Goal: Task Accomplishment & Management: Manage account settings

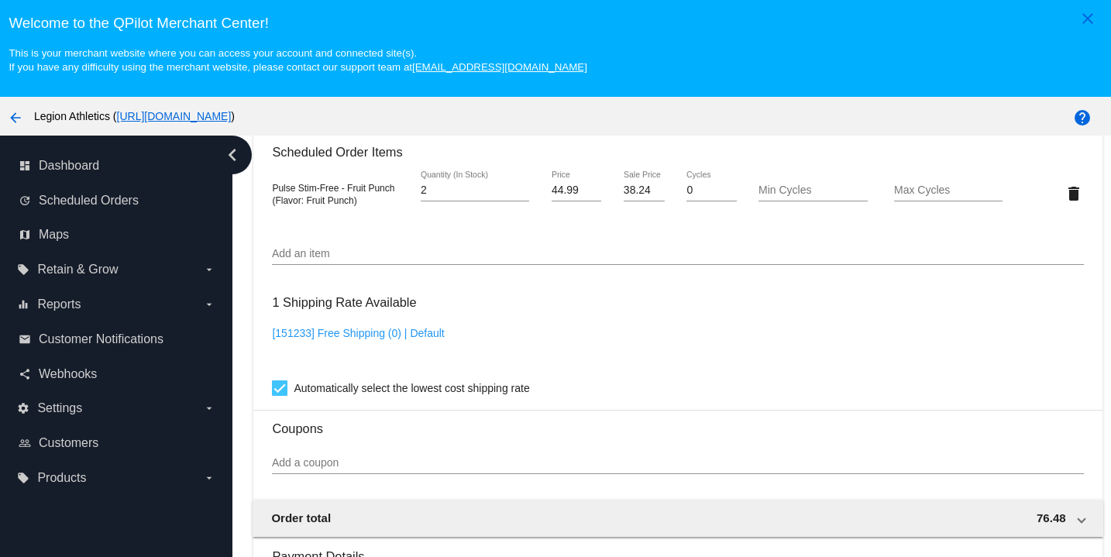
scroll to position [981, 0]
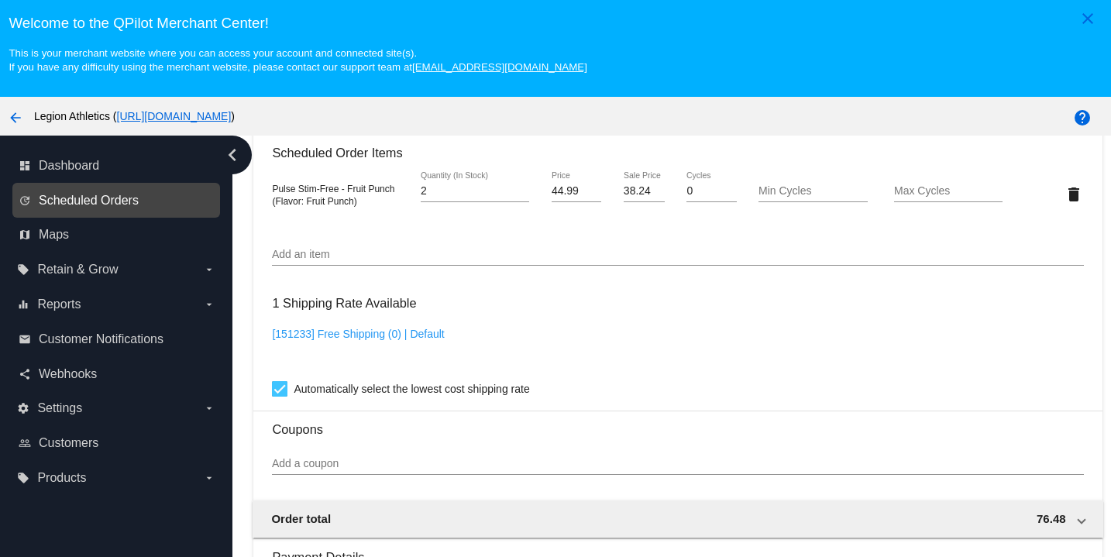
click at [74, 204] on span "Scheduled Orders" at bounding box center [89, 201] width 100 height 14
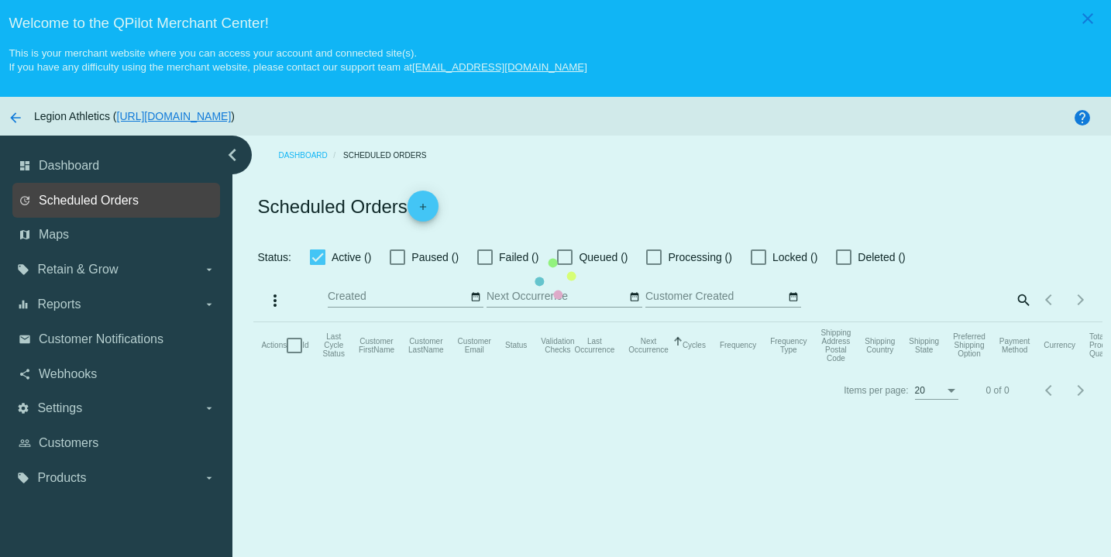
checkbox input "true"
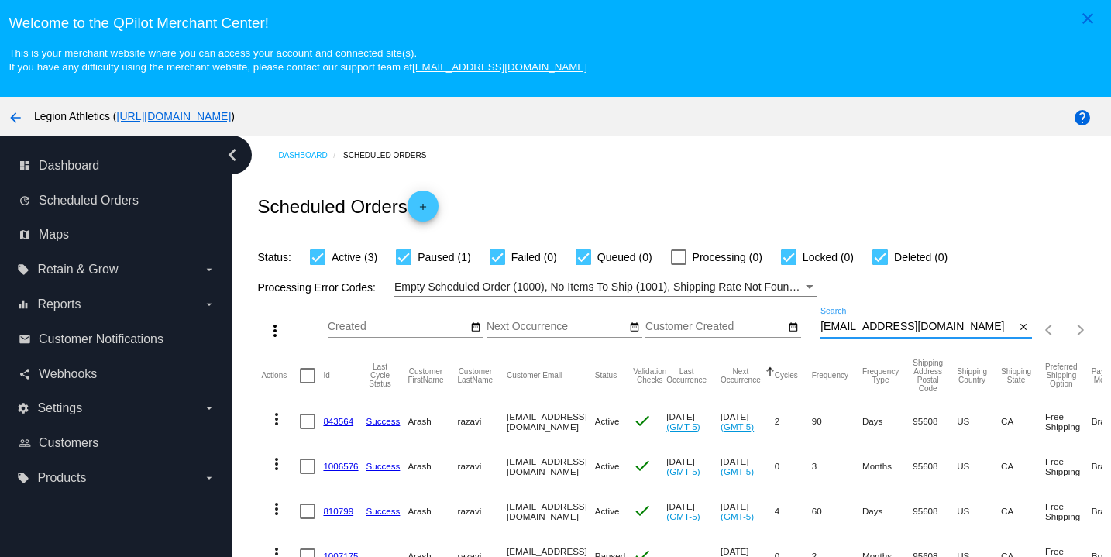
click at [900, 328] on input "[EMAIL_ADDRESS][DOMAIN_NAME]" at bounding box center [917, 327] width 195 height 12
paste input "kalacrj"
type input "[EMAIL_ADDRESS][DOMAIN_NAME]"
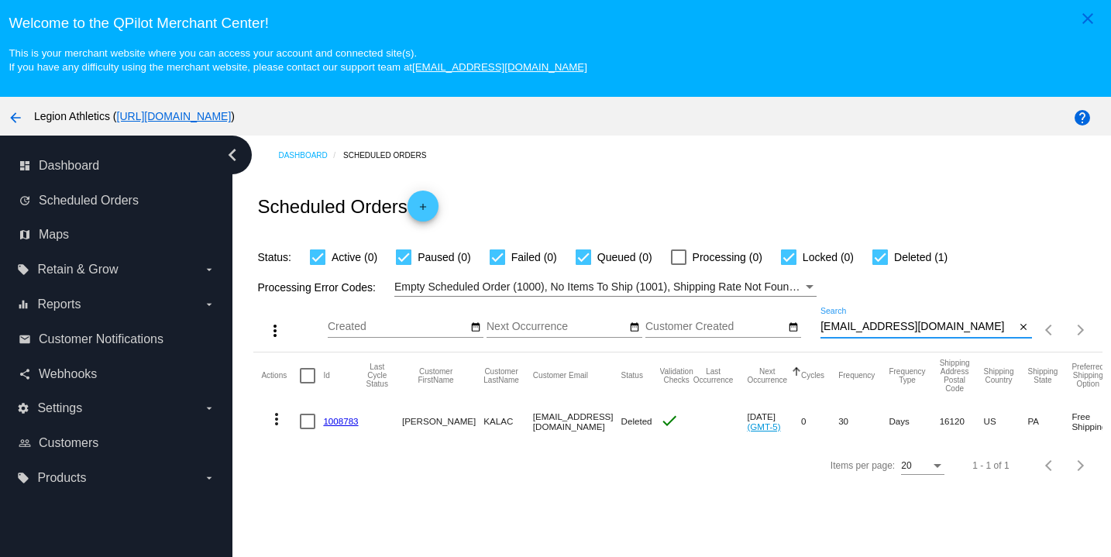
click at [346, 424] on link "1008783" at bounding box center [340, 421] width 35 height 10
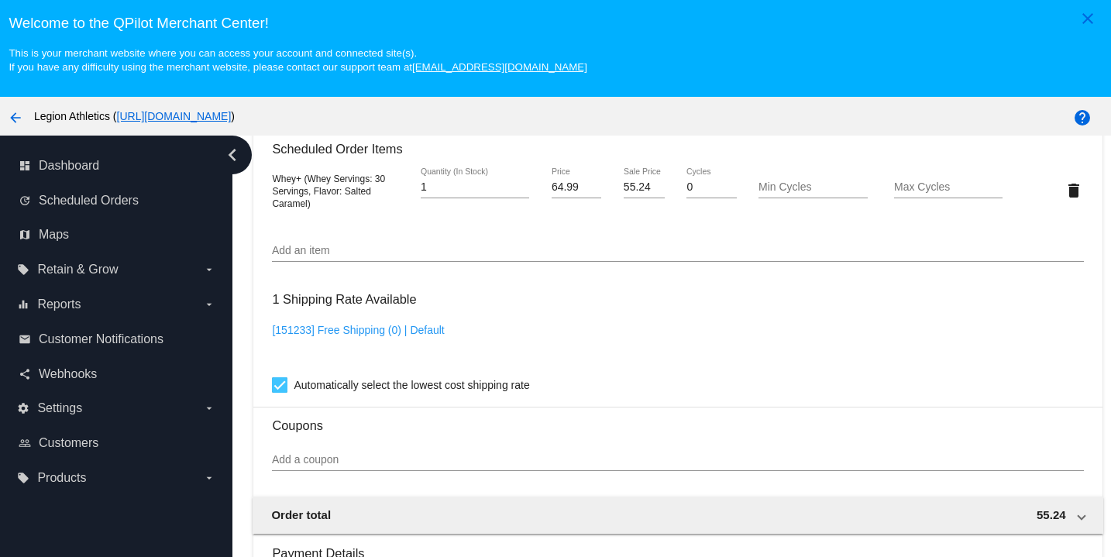
scroll to position [983, 0]
